Goal: Task Accomplishment & Management: Manage account settings

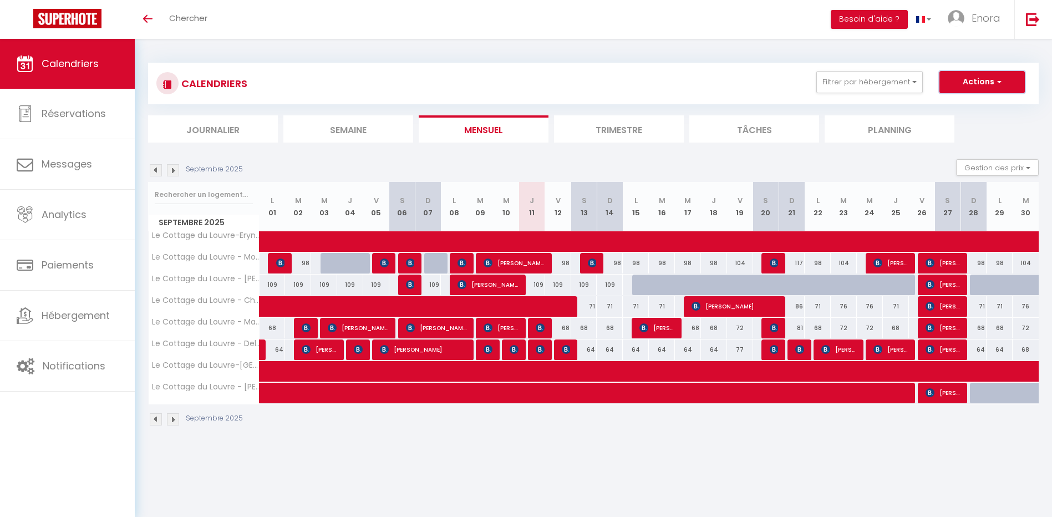
click at [980, 88] on button "Actions" at bounding box center [982, 82] width 85 height 22
click at [971, 125] on link "Exporter les réservations" at bounding box center [970, 124] width 97 height 17
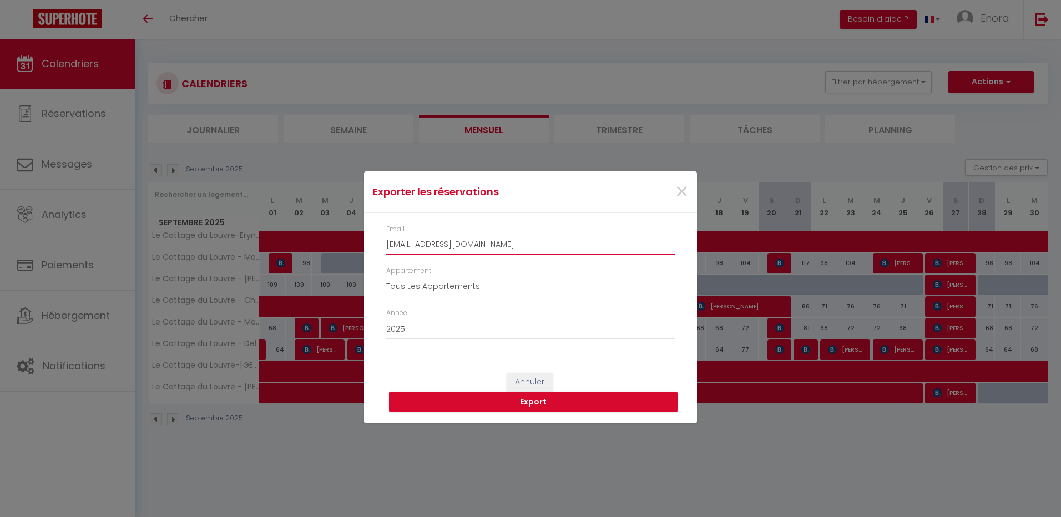
click at [466, 243] on input "[EMAIL_ADDRESS][DOMAIN_NAME]" at bounding box center [530, 245] width 288 height 20
type input "[EMAIL_ADDRESS][DOMAIN_NAME]"
click at [546, 402] on button "Export" at bounding box center [533, 402] width 288 height 21
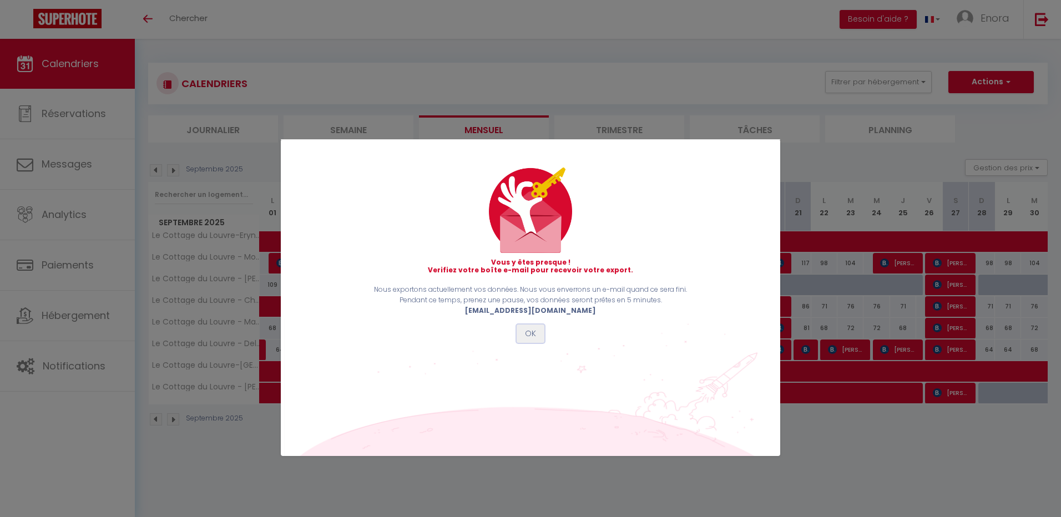
drag, startPoint x: 529, startPoint y: 334, endPoint x: 526, endPoint y: 339, distance: 6.2
click at [530, 334] on button "OK" at bounding box center [530, 333] width 28 height 19
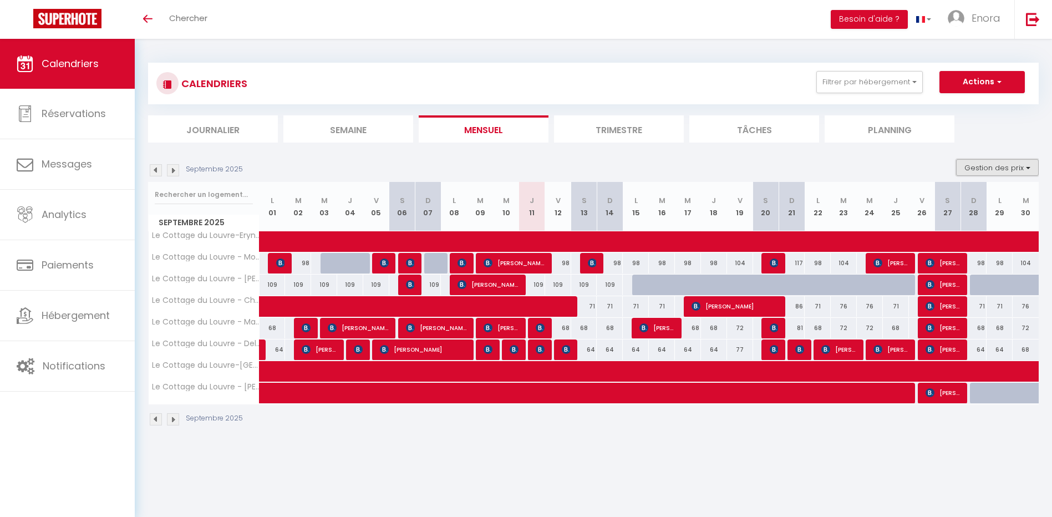
click at [1011, 165] on button "Gestion des prix" at bounding box center [997, 167] width 83 height 17
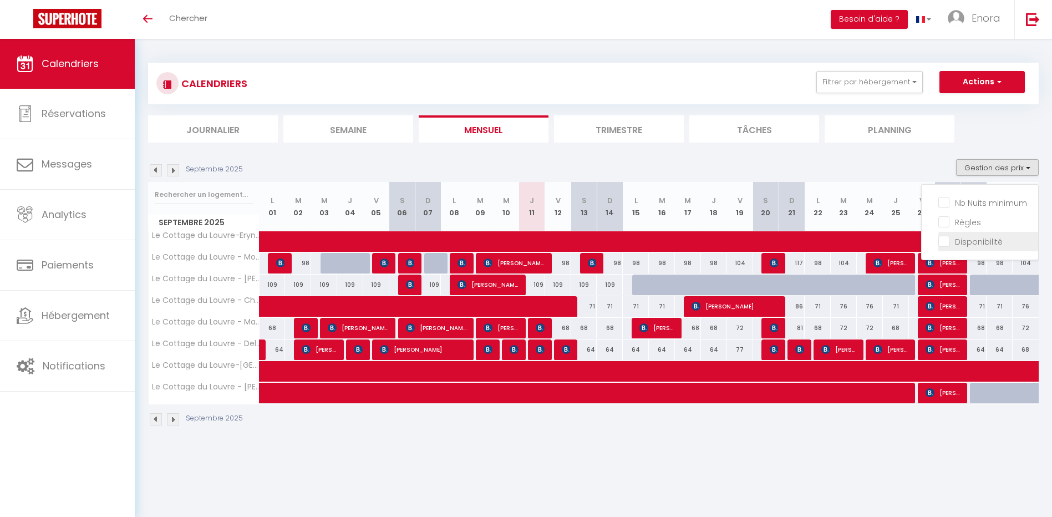
click at [978, 237] on input "Disponibilité" at bounding box center [988, 240] width 100 height 11
checkbox input "true"
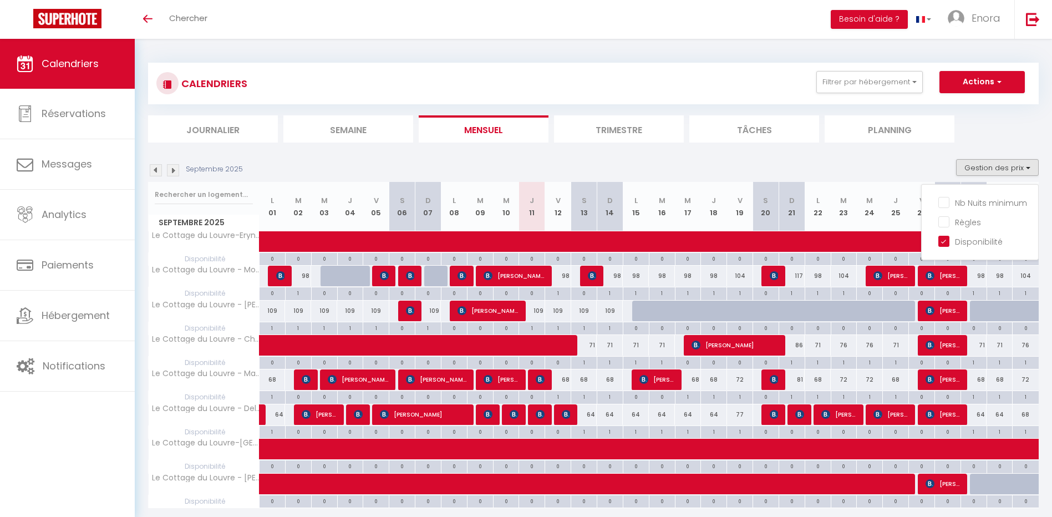
click at [919, 159] on div "Septembre 2025 Gestion des prix Nb Nuits minimum Règles Disponibilité" at bounding box center [593, 170] width 891 height 23
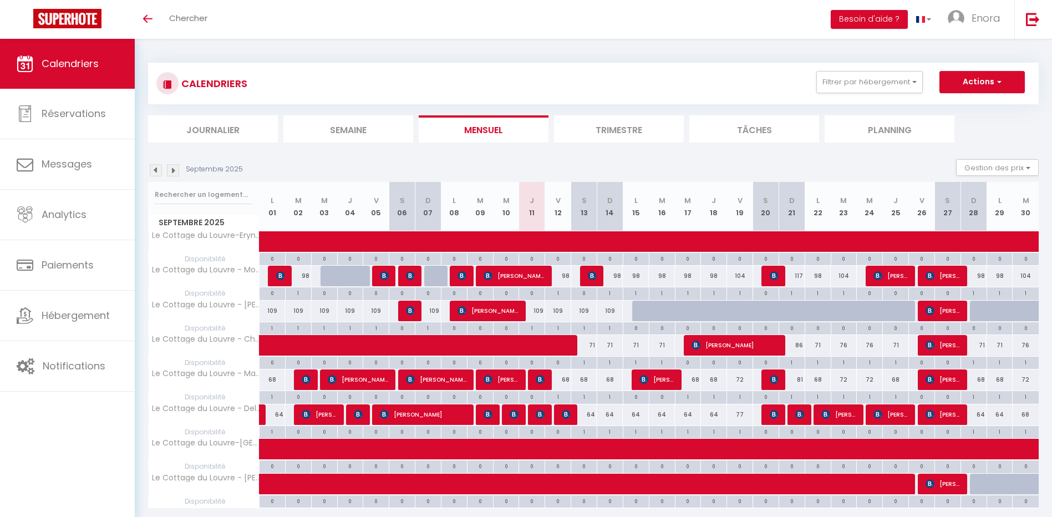
scroll to position [39, 0]
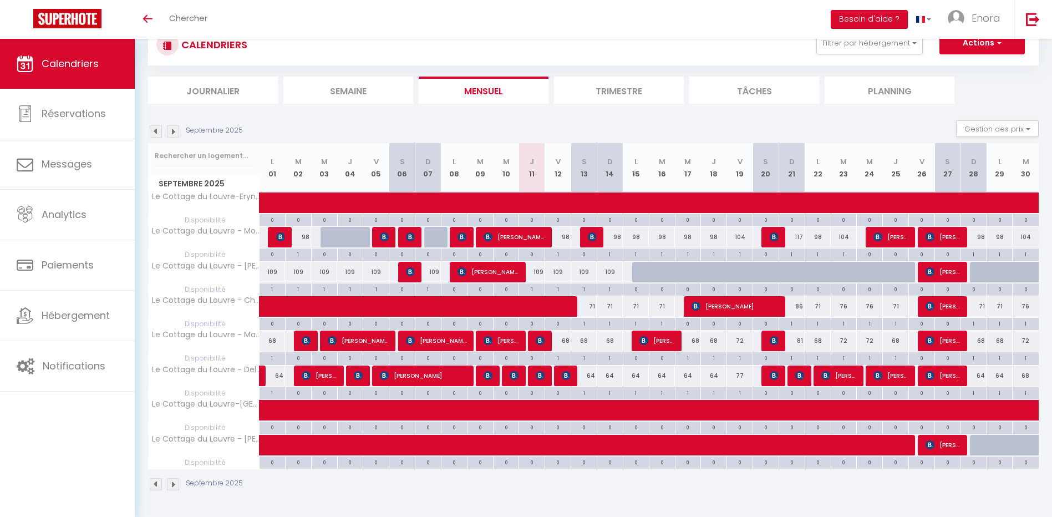
click at [177, 133] on img at bounding box center [173, 131] width 12 height 12
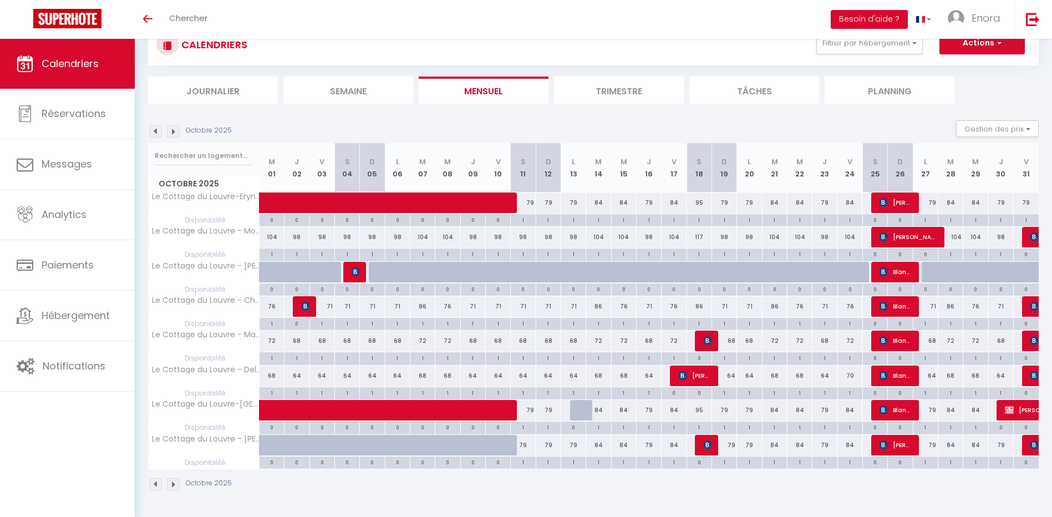
click at [174, 128] on img at bounding box center [173, 131] width 12 height 12
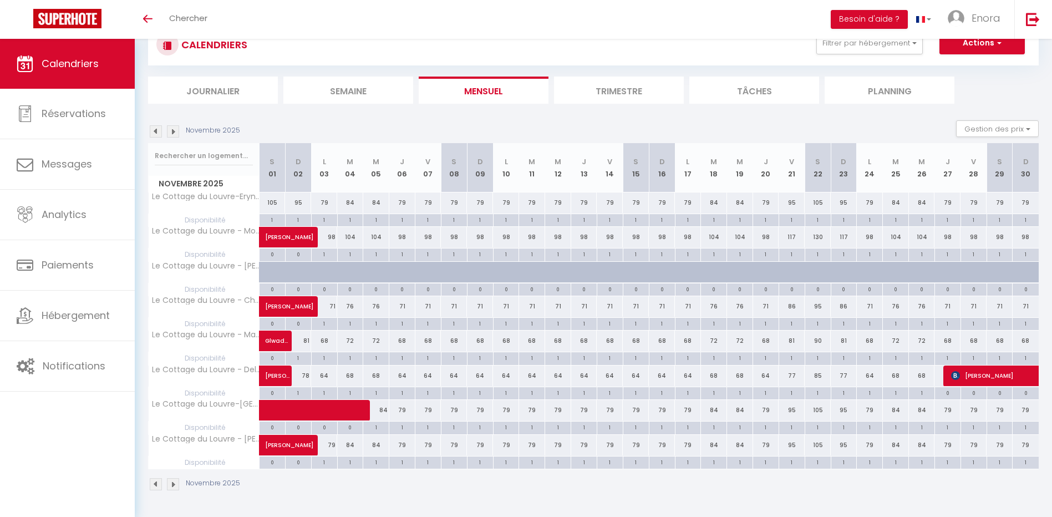
click at [175, 131] on img at bounding box center [173, 131] width 12 height 12
